Goal: Task Accomplishment & Management: Complete application form

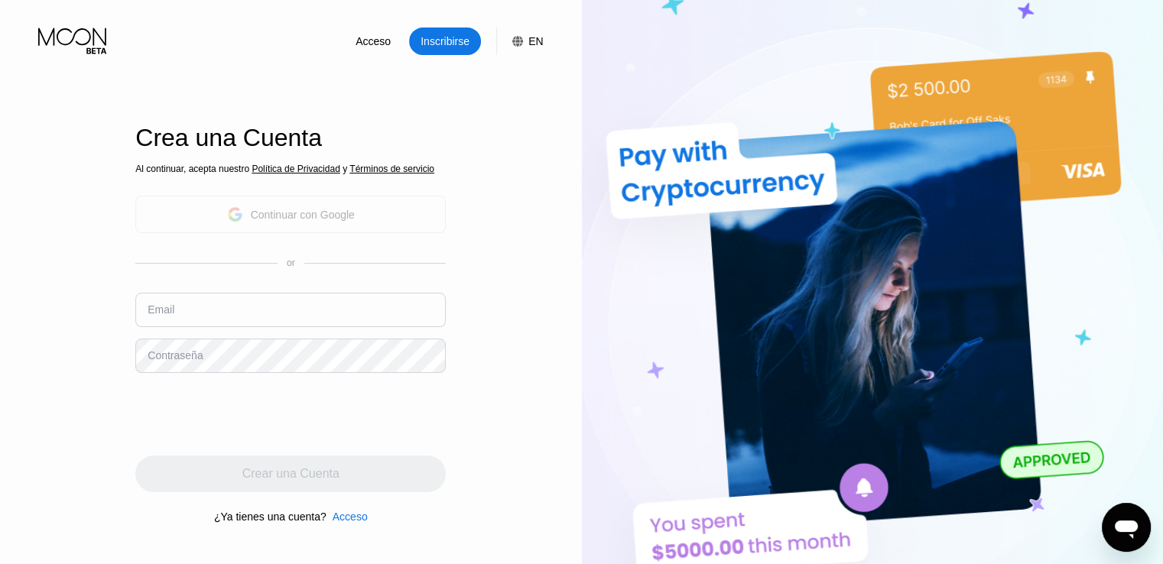
click at [258, 203] on div "Continuar con Google" at bounding box center [291, 215] width 128 height 24
click at [281, 215] on div "Continuar con Google" at bounding box center [303, 215] width 104 height 12
click at [219, 322] on input "text" at bounding box center [290, 310] width 310 height 34
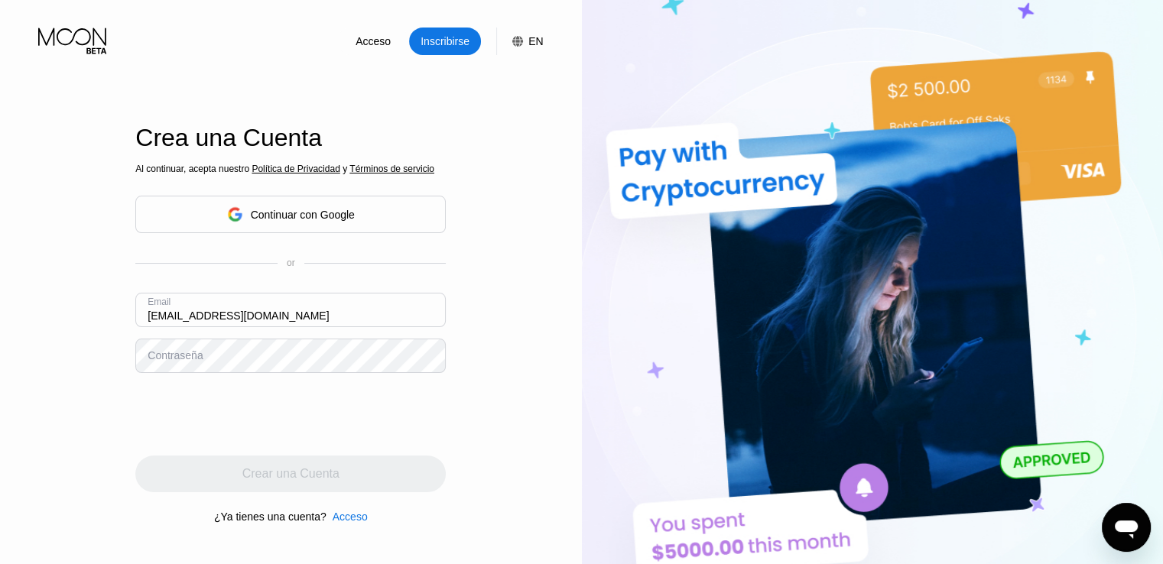
type input "[EMAIL_ADDRESS][DOMAIN_NAME]"
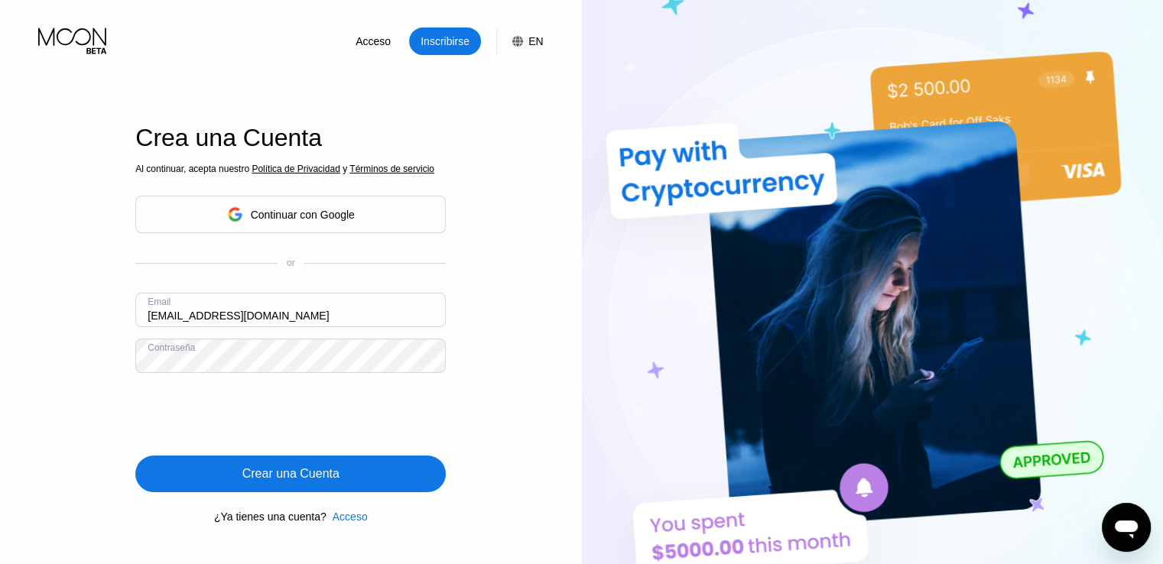
click at [261, 471] on div "Crear una Cuenta" at bounding box center [290, 473] width 97 height 15
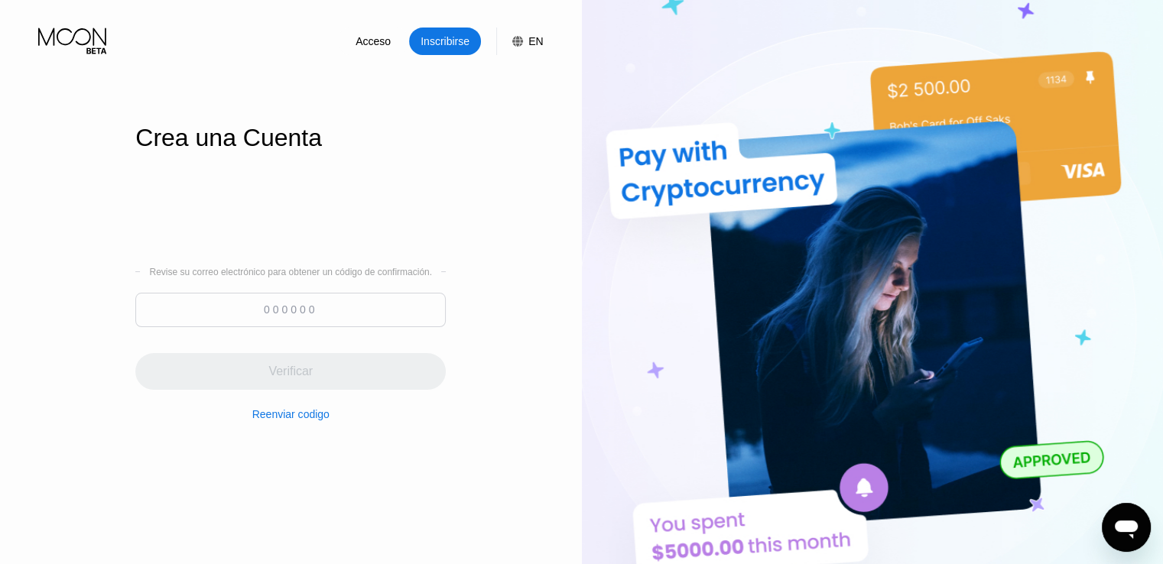
click at [273, 296] on input at bounding box center [290, 310] width 310 height 34
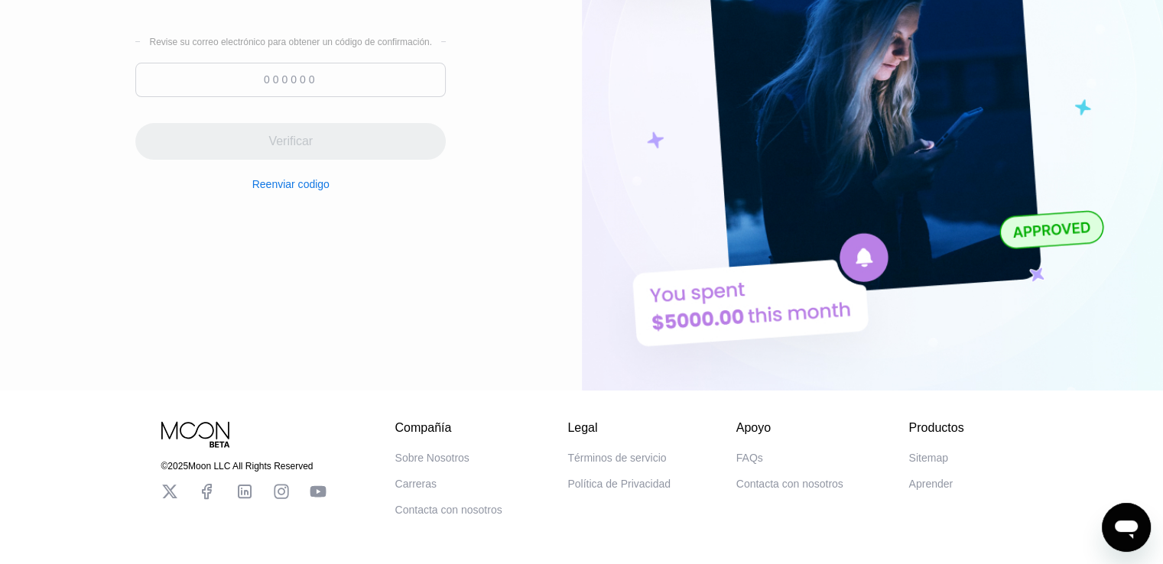
scroll to position [219, 0]
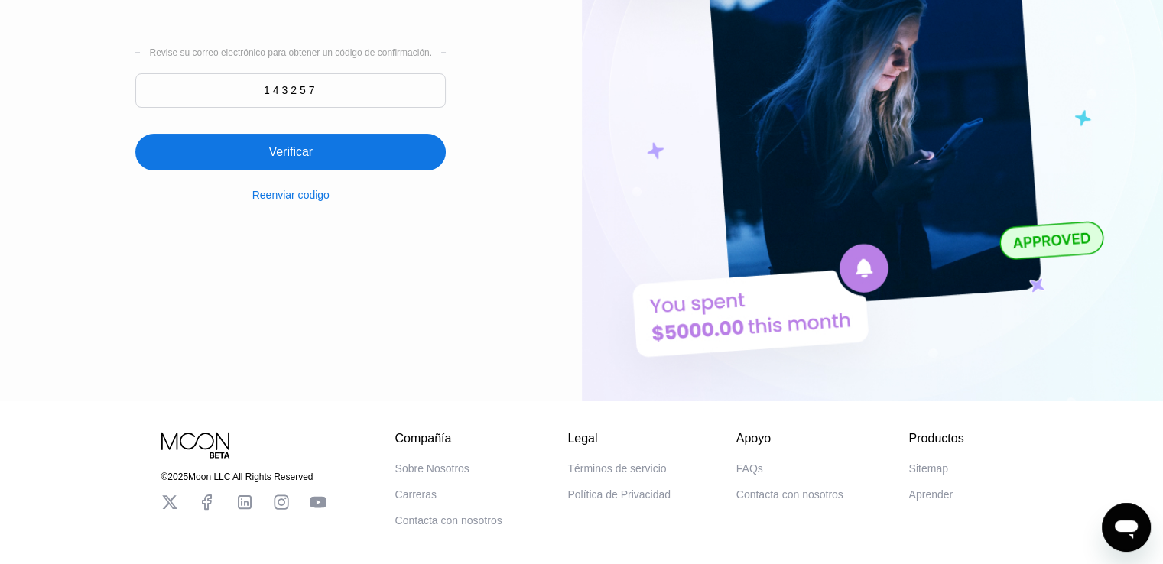
click at [298, 154] on div "Verificar" at bounding box center [290, 151] width 44 height 15
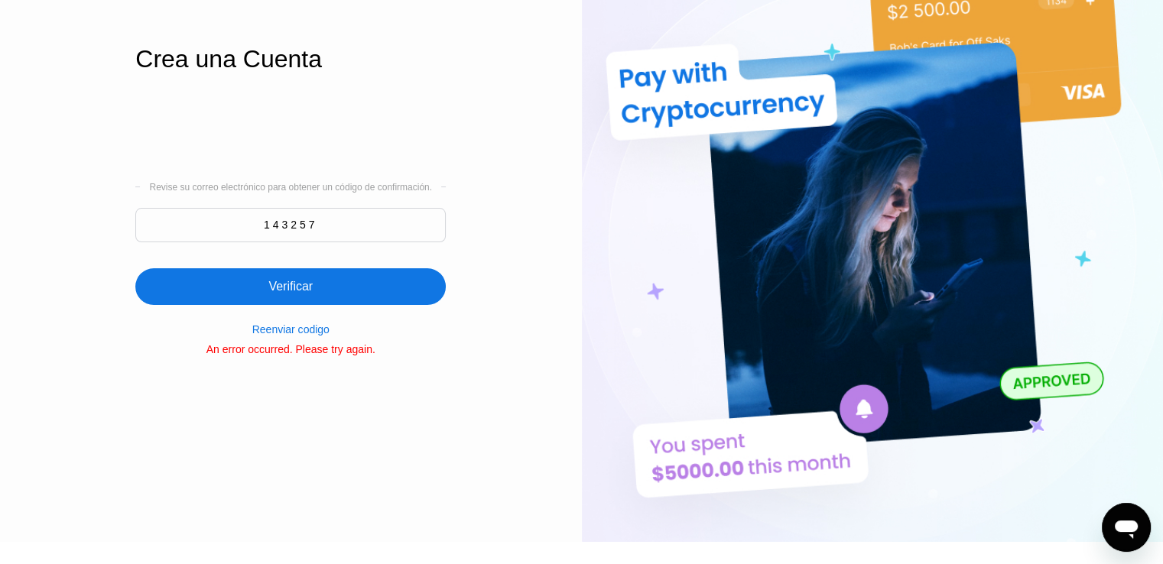
scroll to position [78, 0]
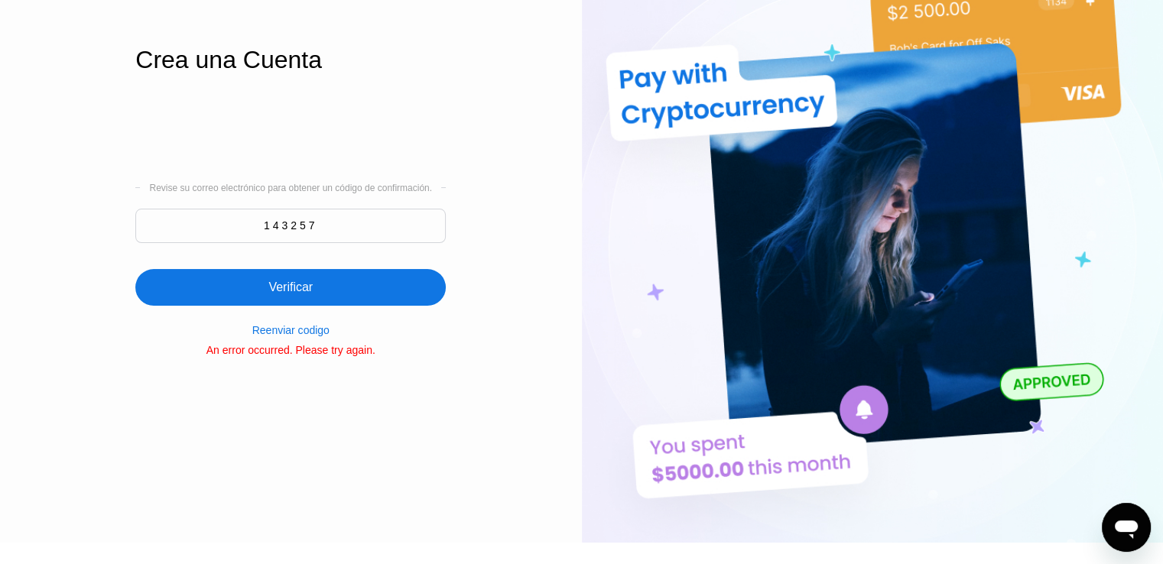
click at [323, 282] on div "Verificar" at bounding box center [290, 287] width 310 height 37
click at [325, 229] on input "143257" at bounding box center [290, 226] width 310 height 34
type input "143257"
click at [300, 331] on div "Reenviar codigo" at bounding box center [290, 330] width 77 height 12
click at [287, 329] on div "Reenviar codigo" at bounding box center [290, 330] width 77 height 12
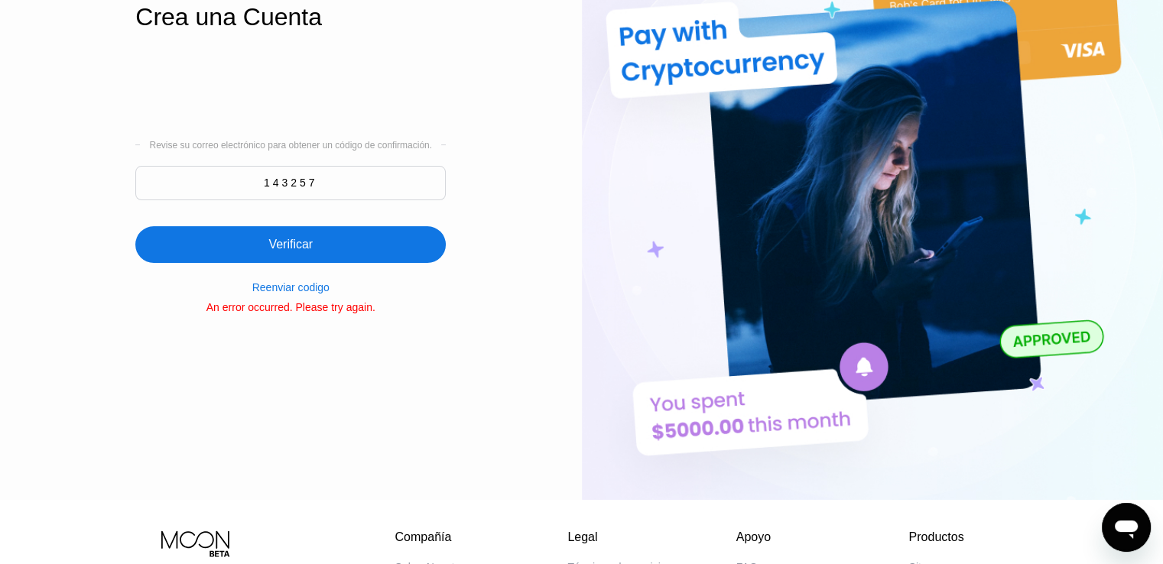
scroll to position [0, 0]
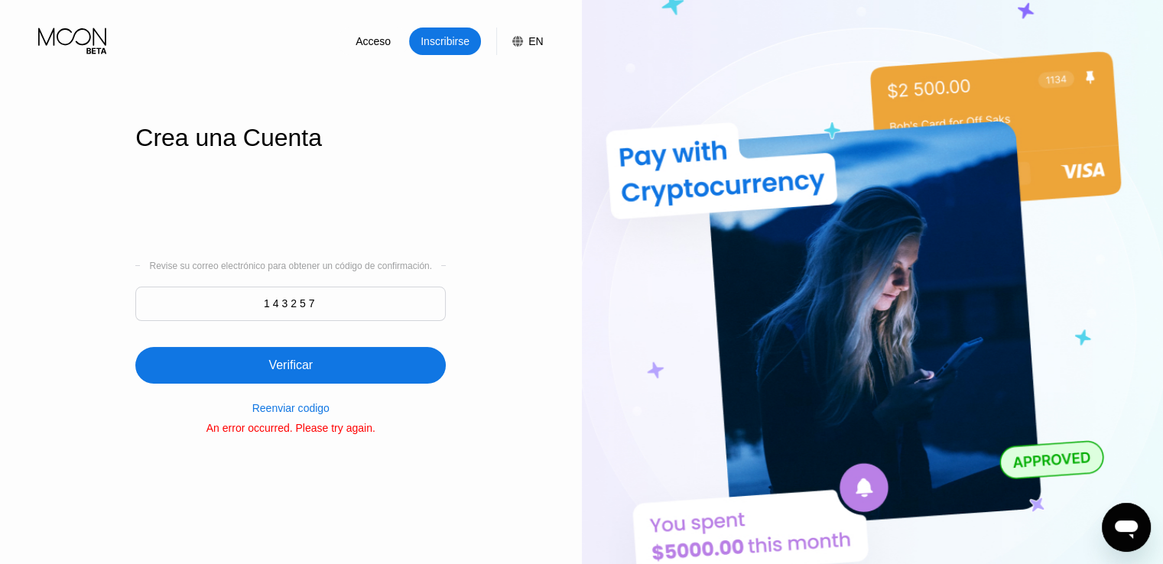
click at [287, 371] on div "Verificar" at bounding box center [290, 365] width 44 height 15
click at [275, 360] on div "Verificar" at bounding box center [290, 365] width 44 height 15
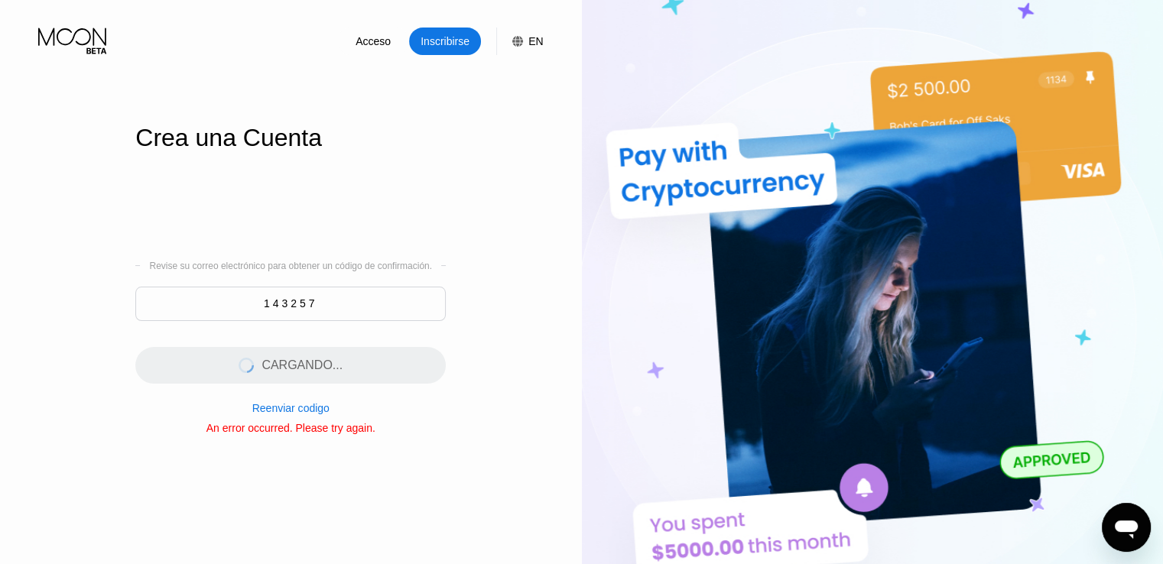
click at [275, 360] on div "CARGANDO..." at bounding box center [290, 356] width 310 height 55
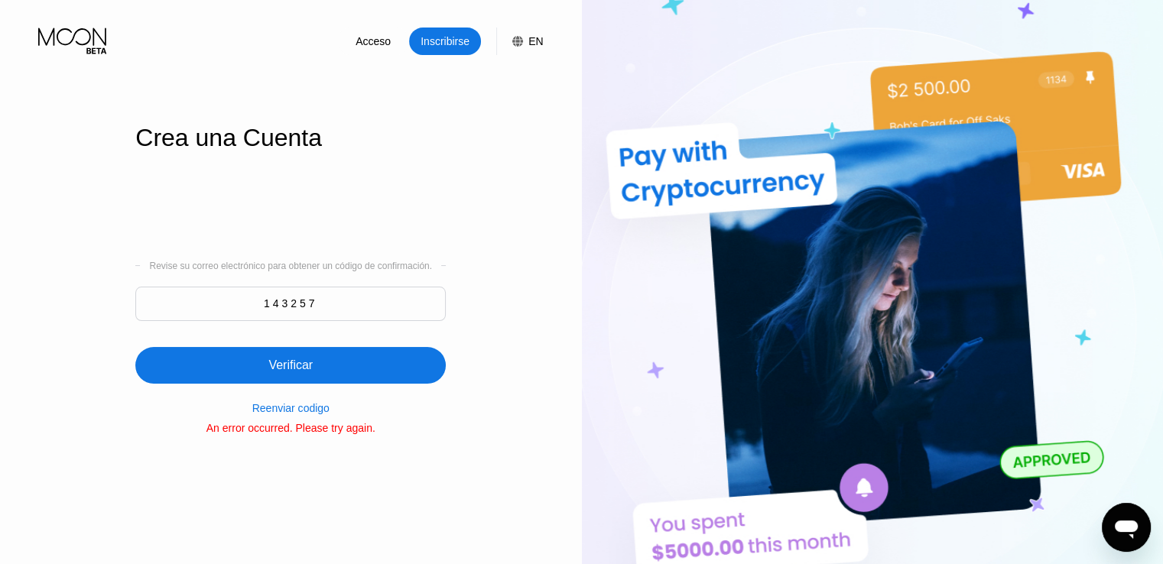
click at [275, 360] on div "Verificar" at bounding box center [290, 365] width 44 height 15
click at [275, 360] on div "Verificar" at bounding box center [290, 356] width 310 height 55
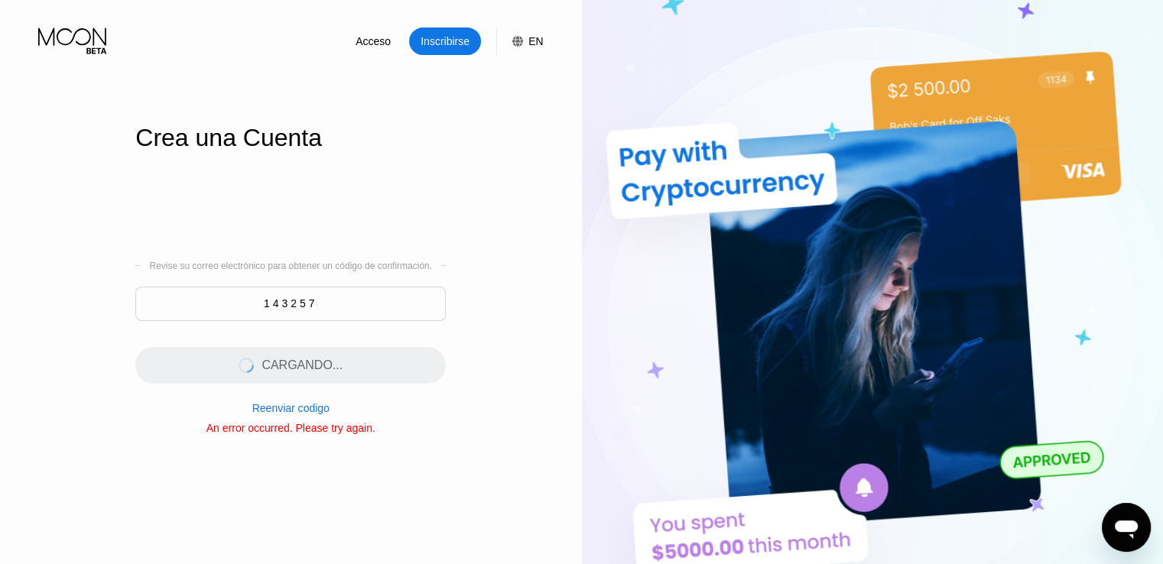
click at [275, 360] on div "CARGANDO..." at bounding box center [290, 356] width 310 height 55
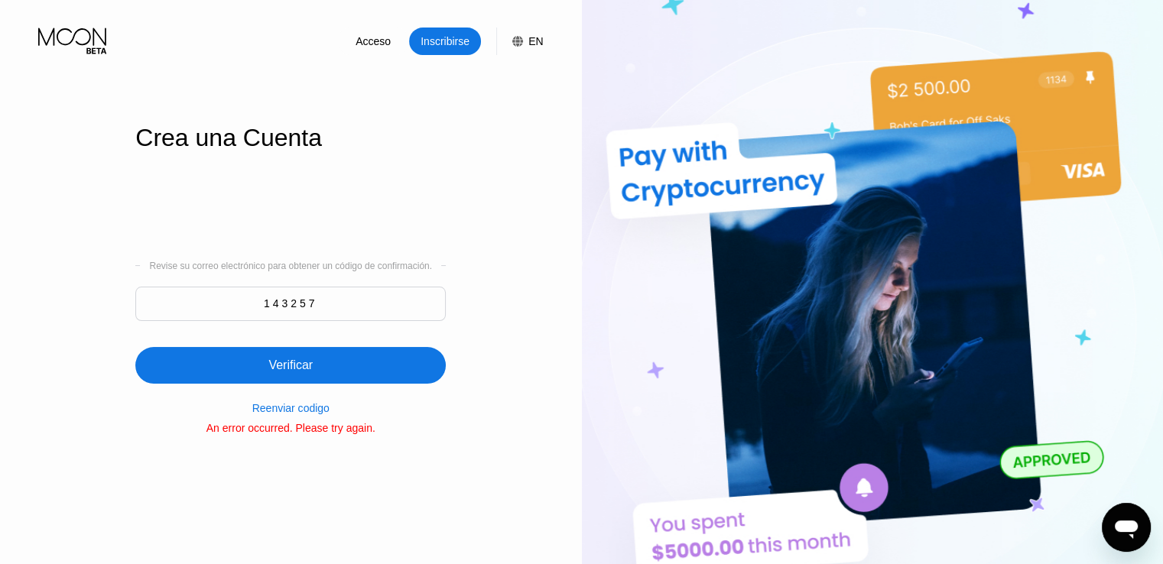
click at [275, 360] on div "Verificar" at bounding box center [290, 365] width 44 height 15
click at [301, 419] on div "Revise su correo electrónico para obtener un código de confirmación. 143257 Ver…" at bounding box center [290, 344] width 310 height 166
click at [287, 414] on div "Reenviar codigo" at bounding box center [290, 408] width 77 height 12
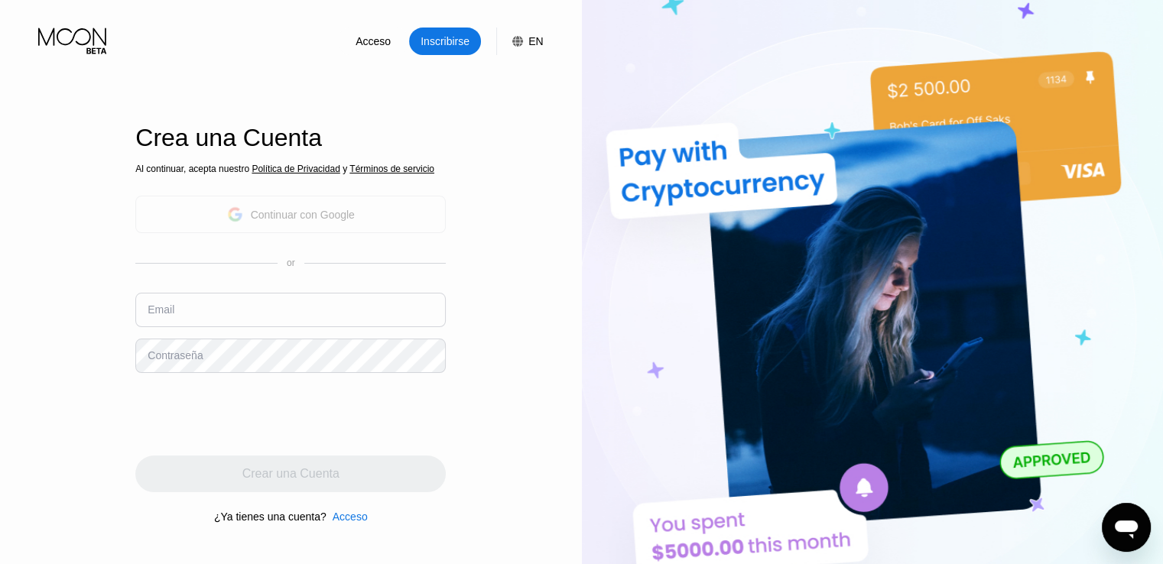
click at [233, 212] on icon at bounding box center [234, 214] width 15 height 15
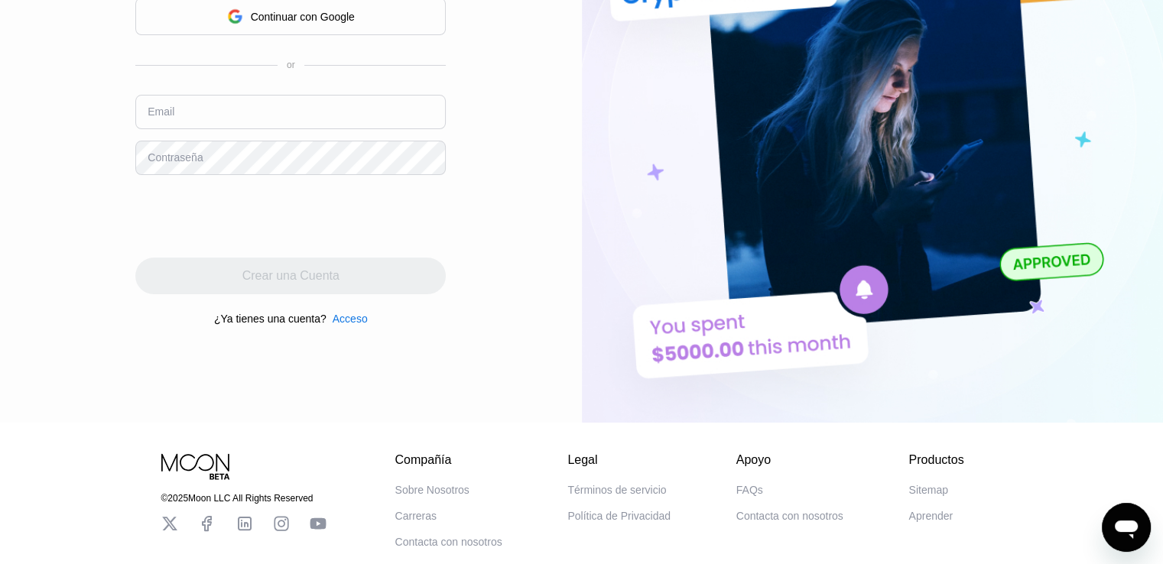
scroll to position [205, 0]
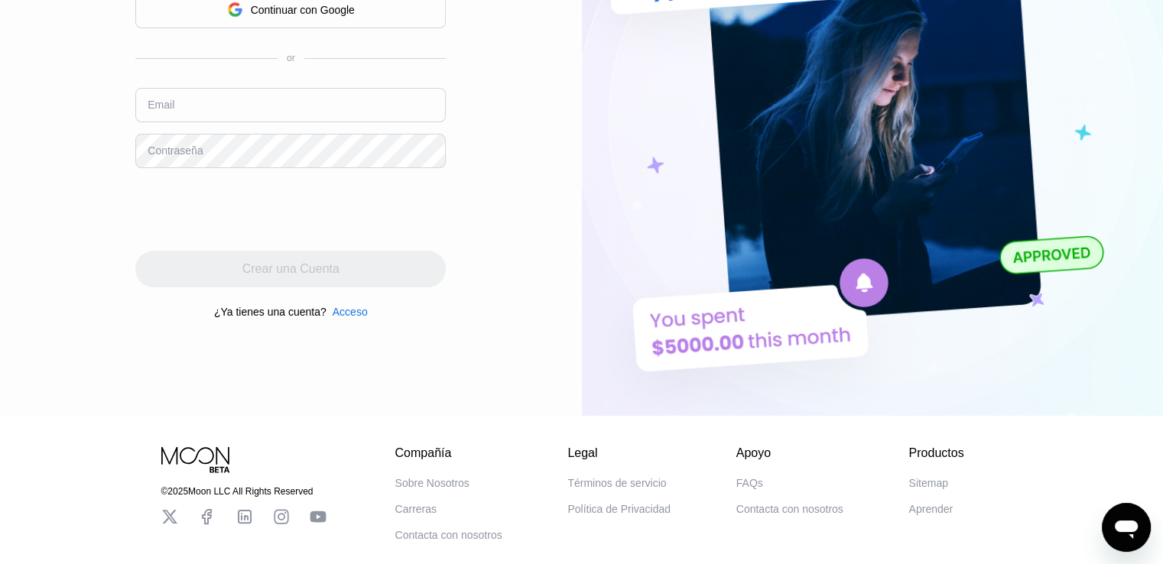
click at [185, 113] on input "text" at bounding box center [290, 105] width 310 height 34
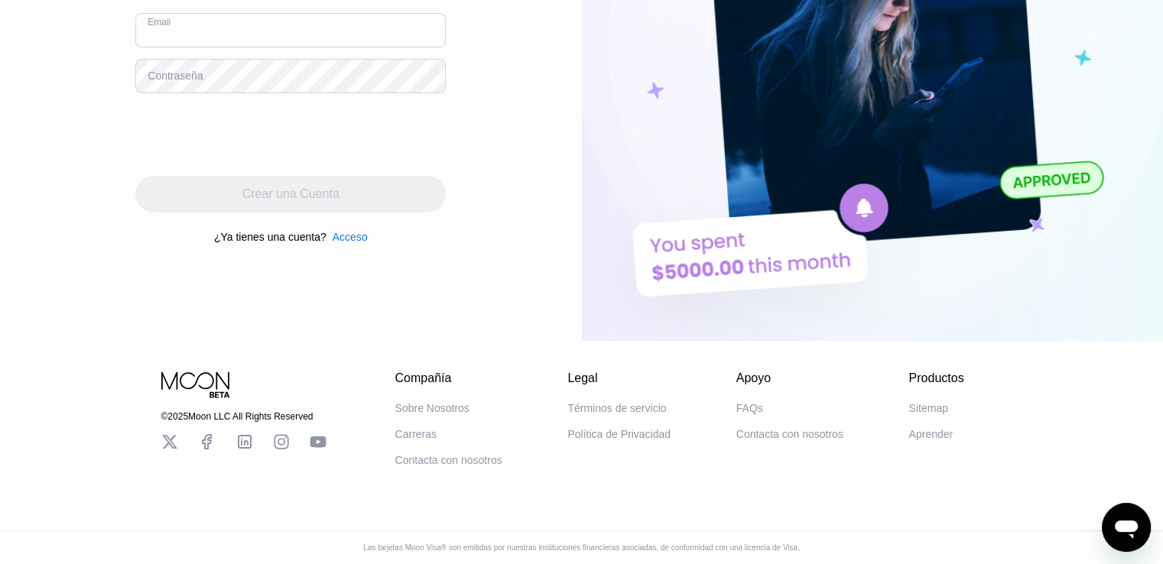
scroll to position [289, 0]
click at [348, 239] on div "Al continuar, acepta nuestro Política de Privacidad y Términos de servicio Cont…" at bounding box center [290, 64] width 310 height 368
click at [341, 235] on div "Acceso" at bounding box center [350, 237] width 35 height 12
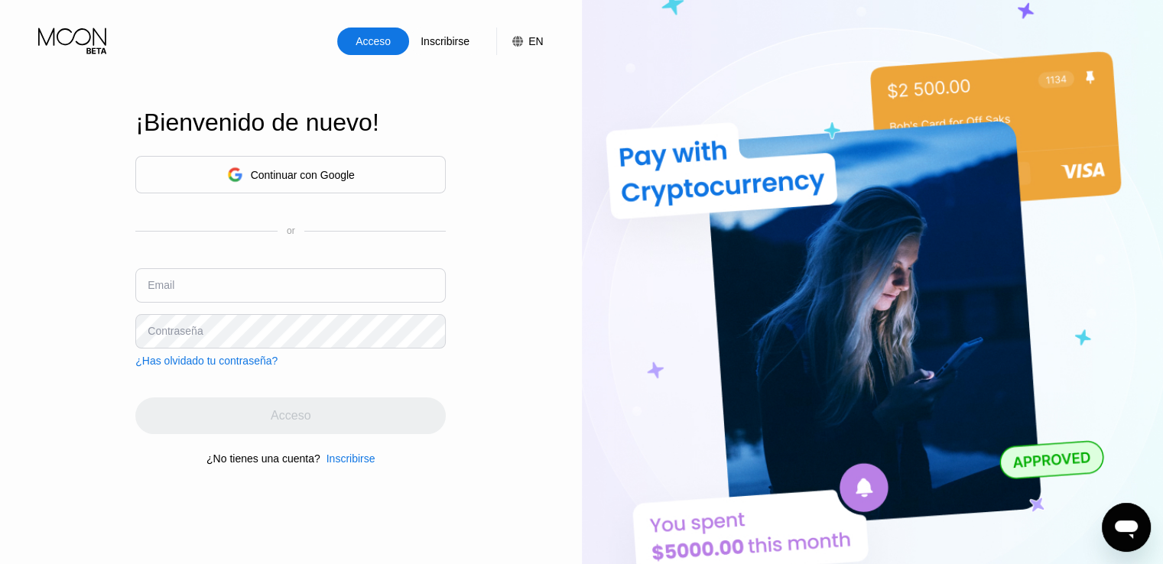
click at [219, 294] on input "text" at bounding box center [290, 285] width 310 height 34
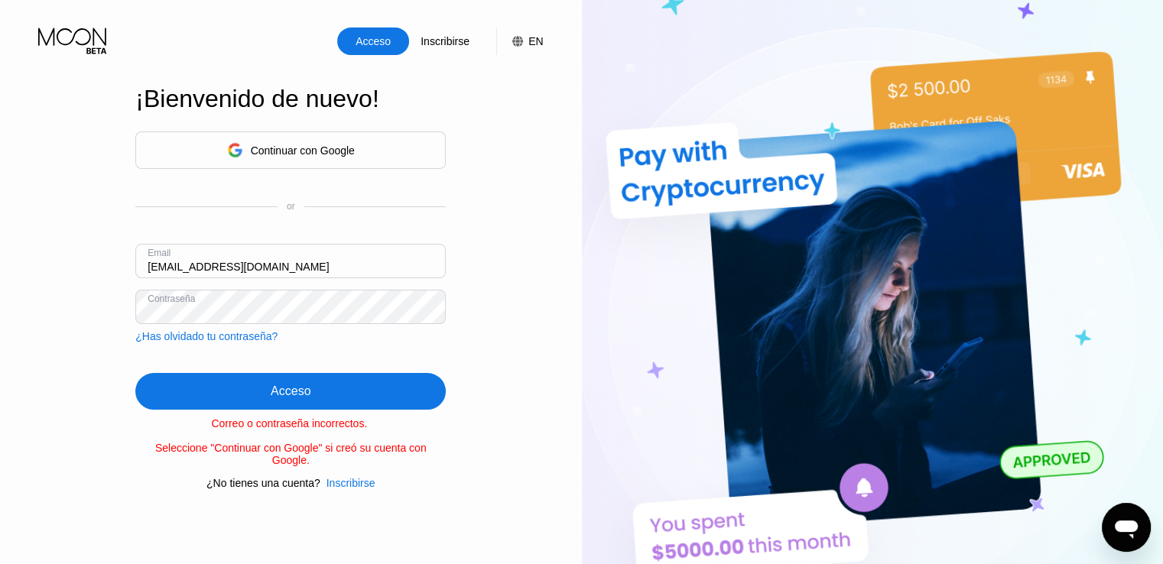
click at [248, 268] on input "deibidguandin@gmai.com" at bounding box center [290, 261] width 310 height 34
type input "[EMAIL_ADDRESS][DOMAIN_NAME]"
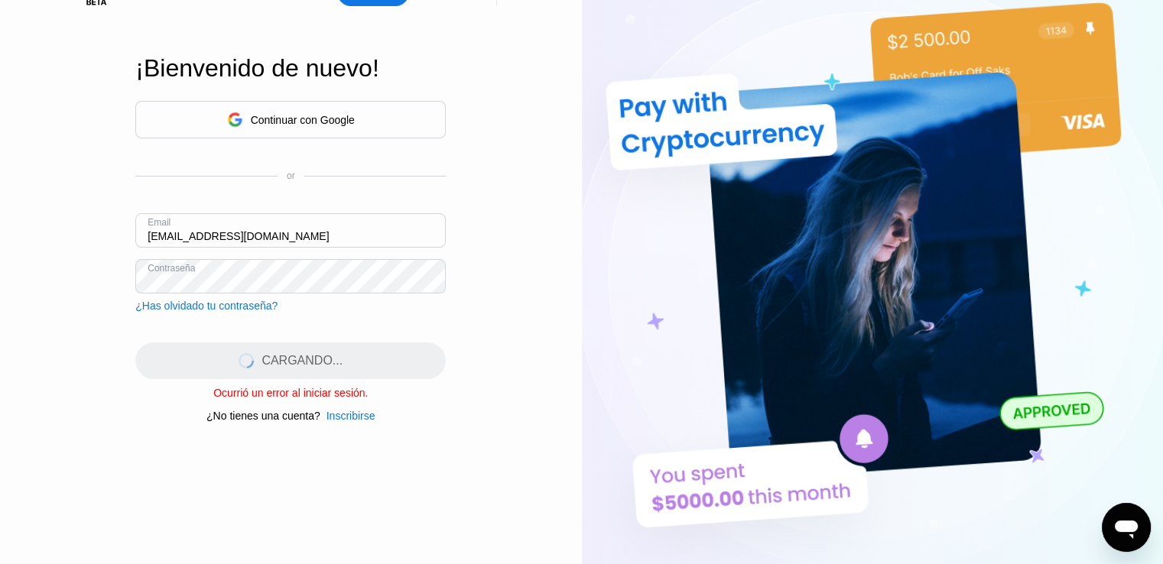
scroll to position [40, 0]
